Goal: Task Accomplishment & Management: Use online tool/utility

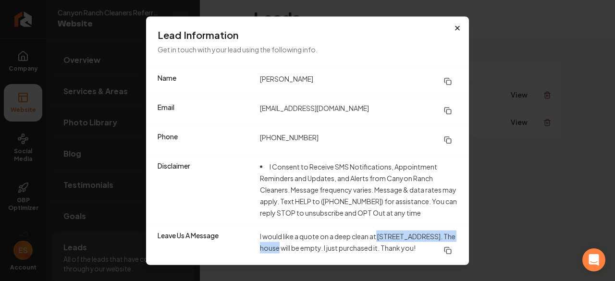
scroll to position [6, 0]
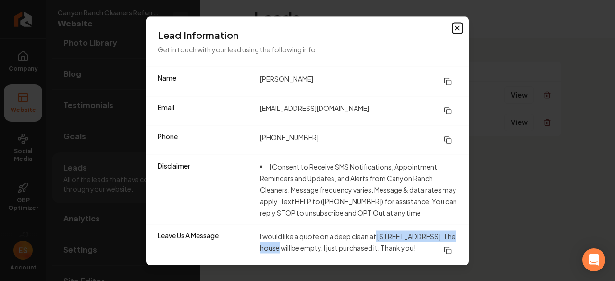
click at [453, 24] on icon "button" at bounding box center [457, 28] width 8 height 8
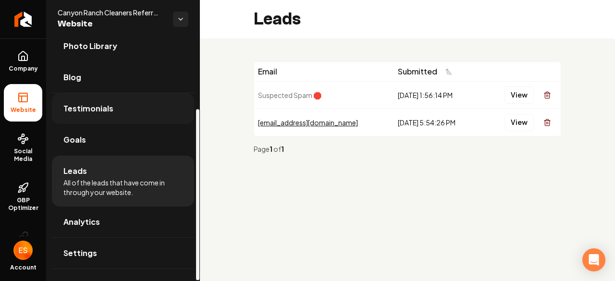
scroll to position [99, 0]
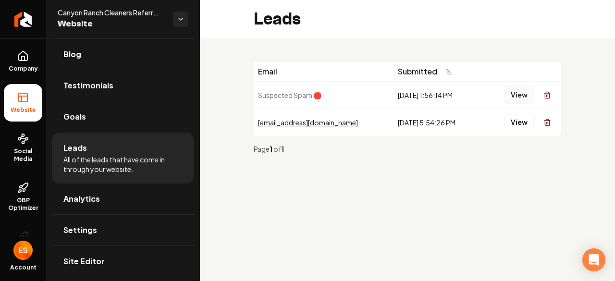
click at [515, 94] on button "View" at bounding box center [518, 94] width 29 height 17
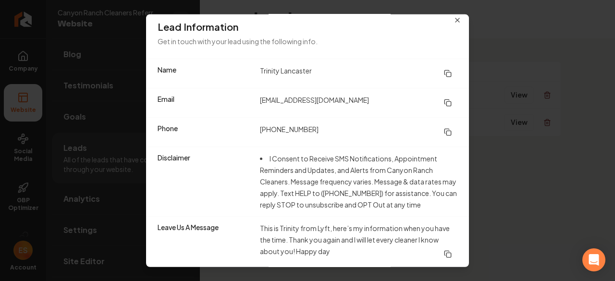
scroll to position [0, 0]
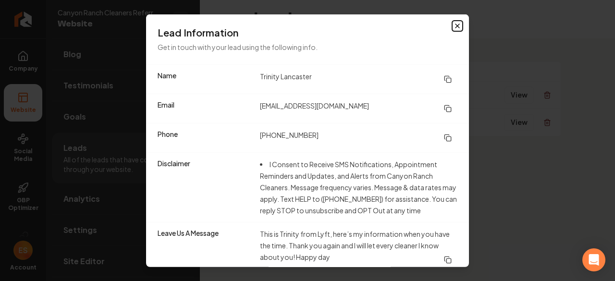
click at [453, 26] on icon "button" at bounding box center [457, 26] width 8 height 8
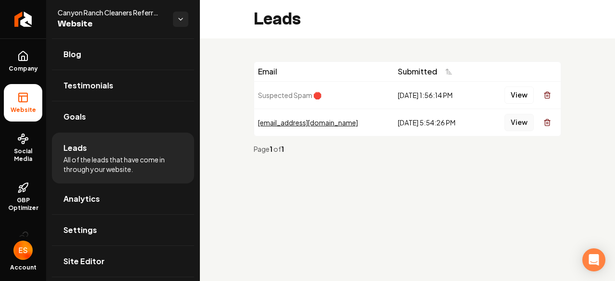
click at [522, 119] on button "View" at bounding box center [518, 122] width 29 height 17
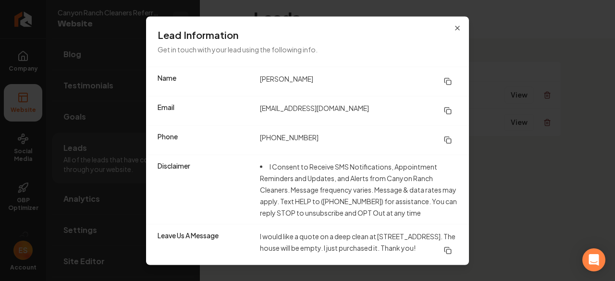
scroll to position [6, 0]
click at [453, 24] on icon "button" at bounding box center [457, 28] width 8 height 8
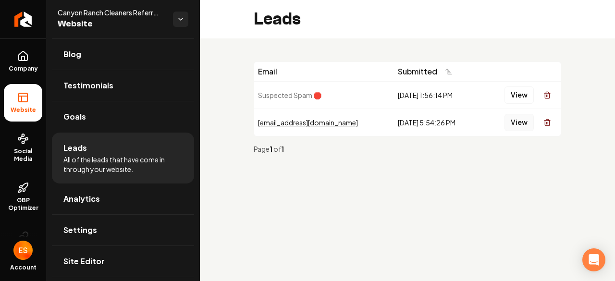
click at [521, 121] on button "View" at bounding box center [518, 122] width 29 height 17
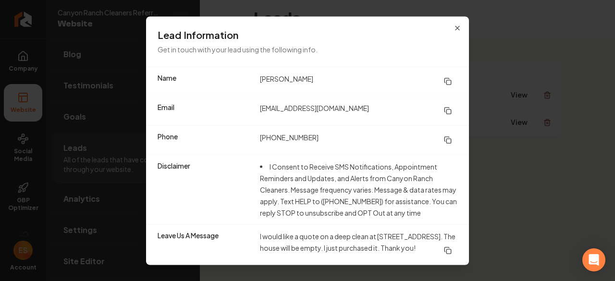
click at [445, 24] on div "Lead Information Get in touch with your lead using the following info." at bounding box center [307, 41] width 323 height 50
click at [453, 24] on icon "button" at bounding box center [457, 28] width 8 height 8
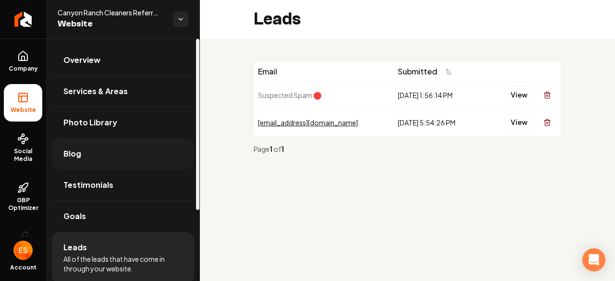
scroll to position [99, 0]
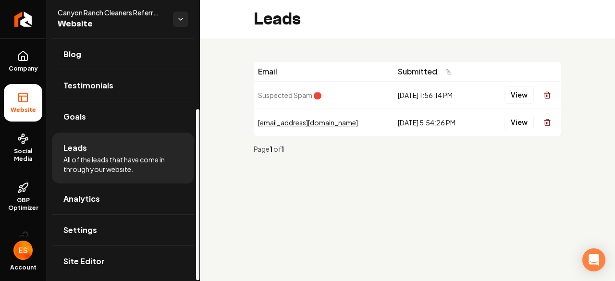
click at [74, 142] on span "Leads" at bounding box center [75, 148] width 24 height 12
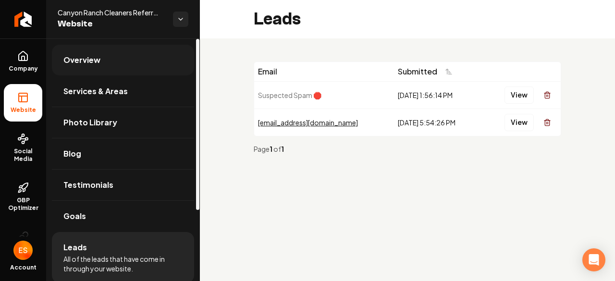
click at [89, 61] on span "Overview" at bounding box center [81, 60] width 37 height 12
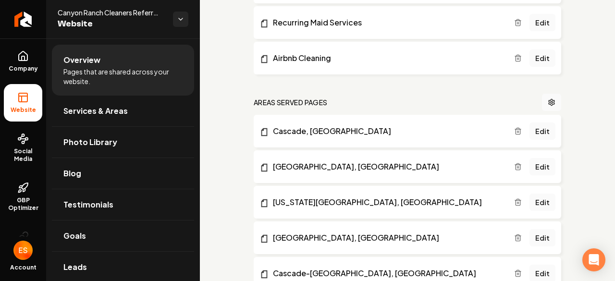
scroll to position [538, 0]
